Goal: Check status: Check status

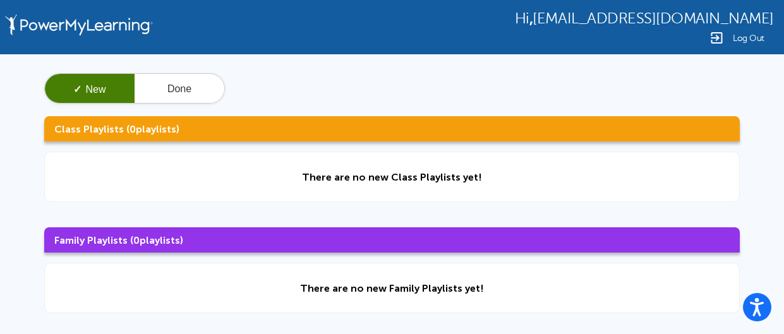
click at [118, 81] on button "✓ New" at bounding box center [90, 89] width 90 height 30
click at [179, 86] on button "Done" at bounding box center [180, 89] width 90 height 30
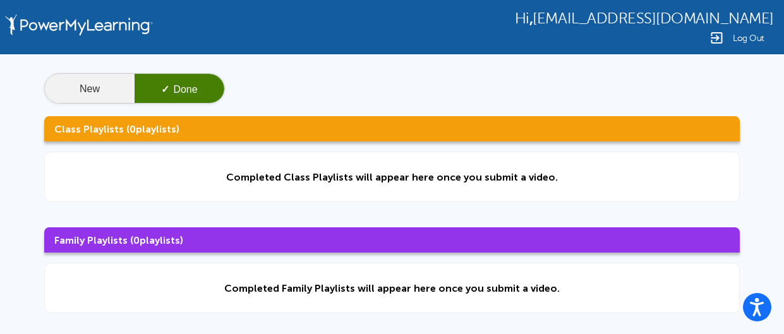
click at [82, 80] on button "New" at bounding box center [90, 89] width 90 height 30
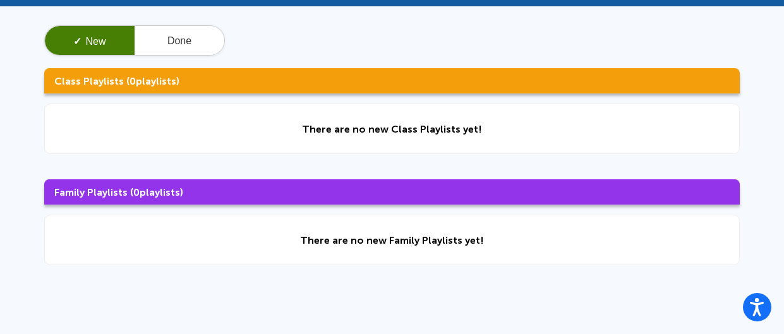
scroll to position [50, 0]
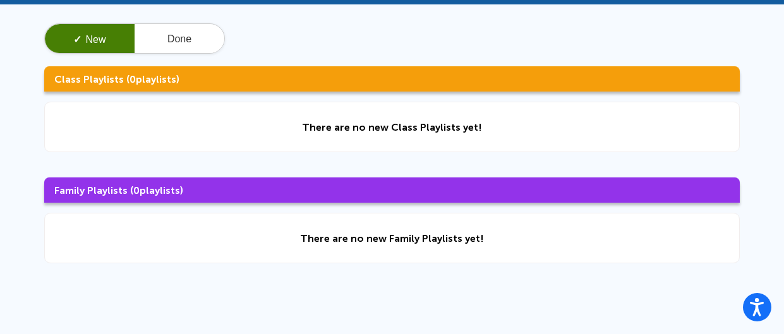
click at [359, 148] on div "There are no new Class Playlists yet!" at bounding box center [392, 127] width 696 height 51
click at [366, 230] on div "There are no new Family Playlists yet!" at bounding box center [392, 238] width 696 height 51
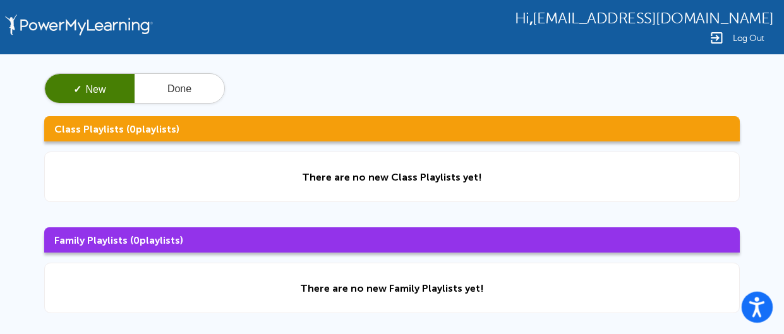
click at [755, 299] on circle "Open accessiBe: accessibility options, statement and help" at bounding box center [757, 299] width 4 height 4
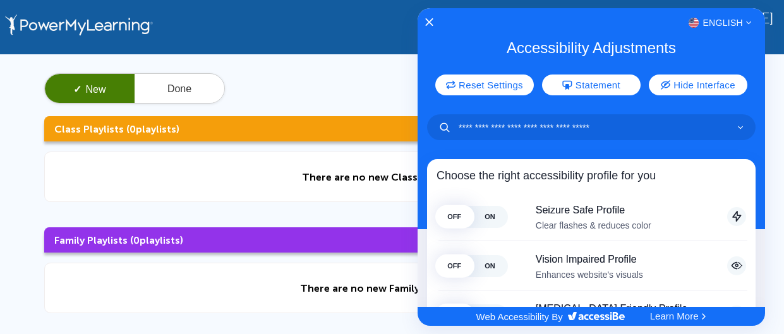
click at [253, 115] on div at bounding box center [392, 167] width 784 height 334
